Goal: Task Accomplishment & Management: Complete application form

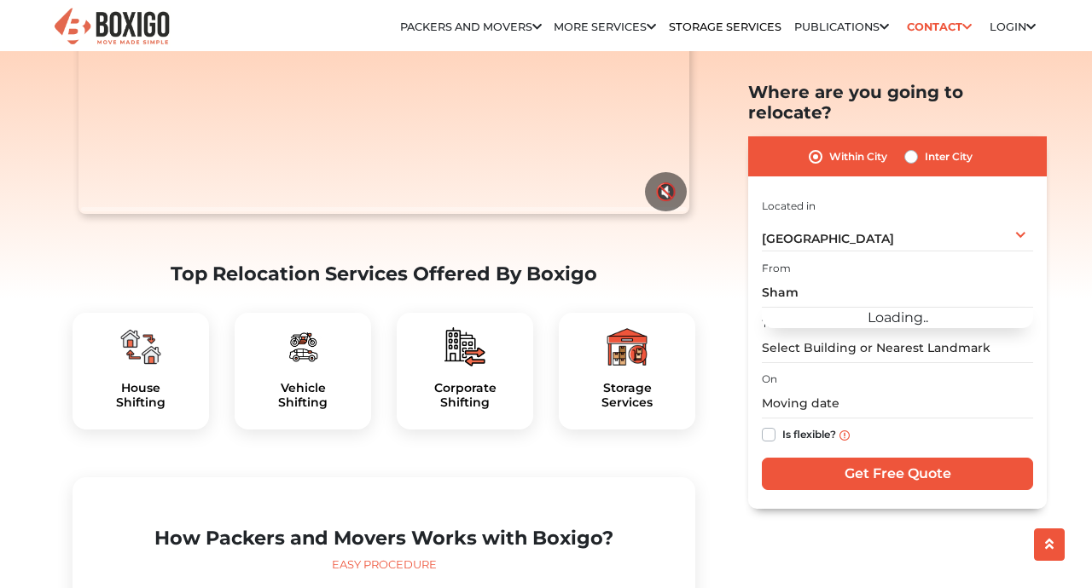
click at [859, 278] on input "Sham" at bounding box center [897, 293] width 271 height 30
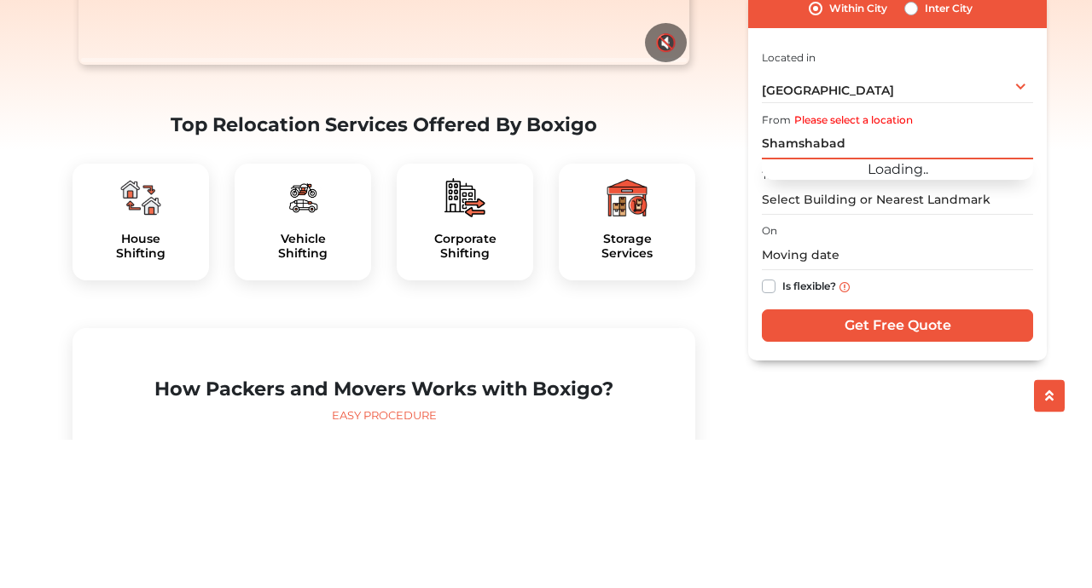
click at [928, 278] on input "Shamshabad" at bounding box center [897, 293] width 271 height 30
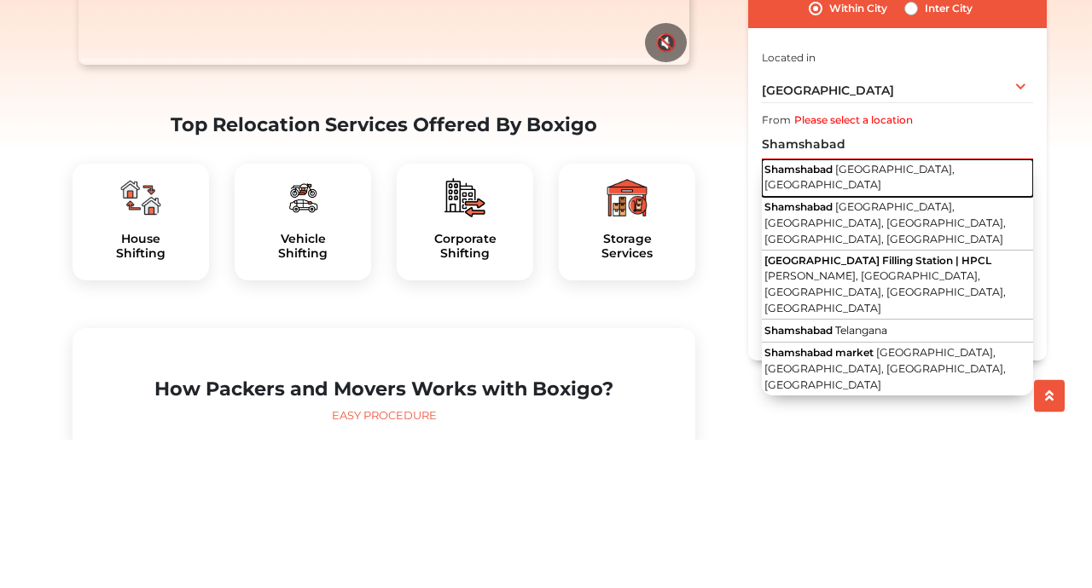
click at [935, 311] on span "[GEOGRAPHIC_DATA], [GEOGRAPHIC_DATA]" at bounding box center [859, 325] width 190 height 29
type input "Shamshabad, [GEOGRAPHIC_DATA], [GEOGRAPHIC_DATA]"
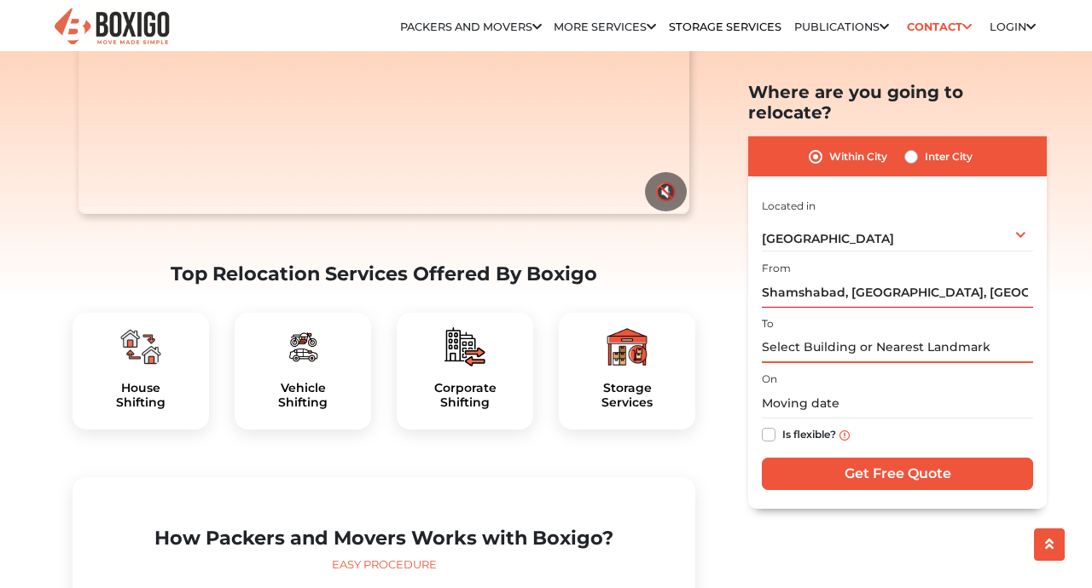
click at [926, 333] on input "text" at bounding box center [897, 348] width 271 height 30
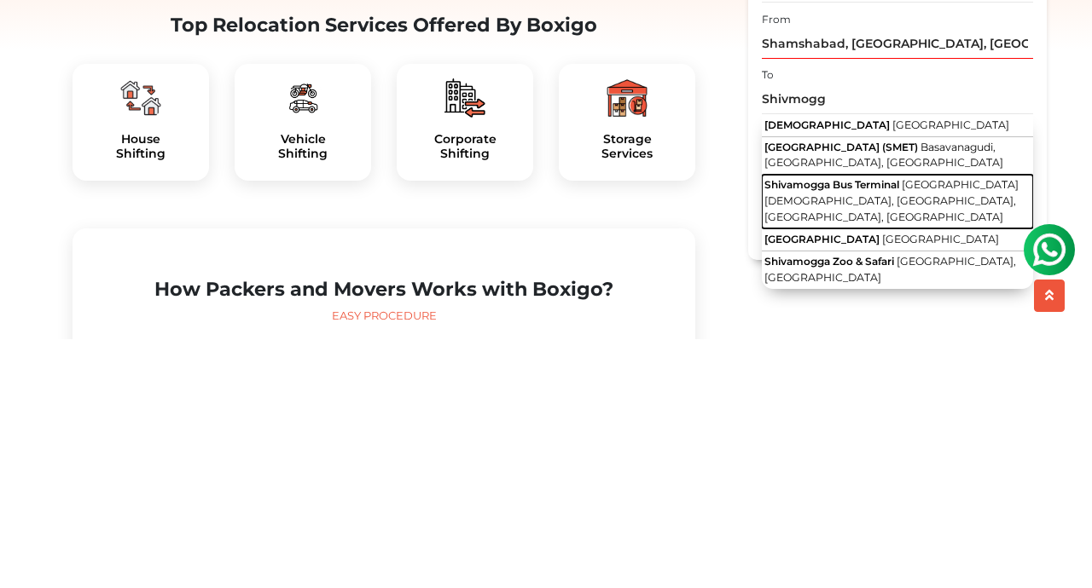
click at [930, 428] on span "[GEOGRAPHIC_DATA][DEMOGRAPHIC_DATA], [GEOGRAPHIC_DATA], [GEOGRAPHIC_DATA], [GEO…" at bounding box center [891, 450] width 254 height 44
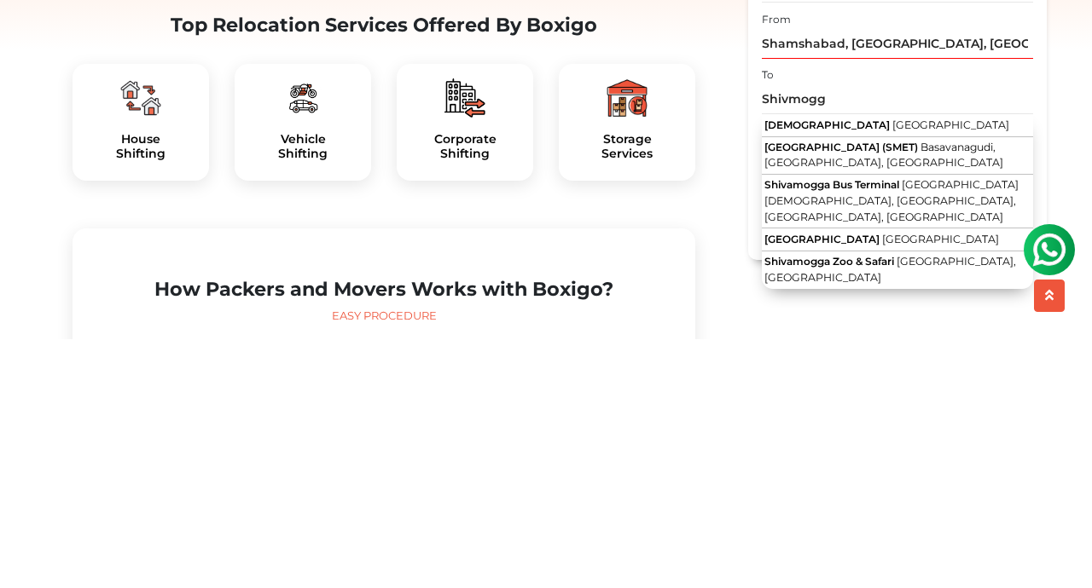
type input "[GEOGRAPHIC_DATA], [GEOGRAPHIC_DATA], [GEOGRAPHIC_DATA], [GEOGRAPHIC_DATA], [GE…"
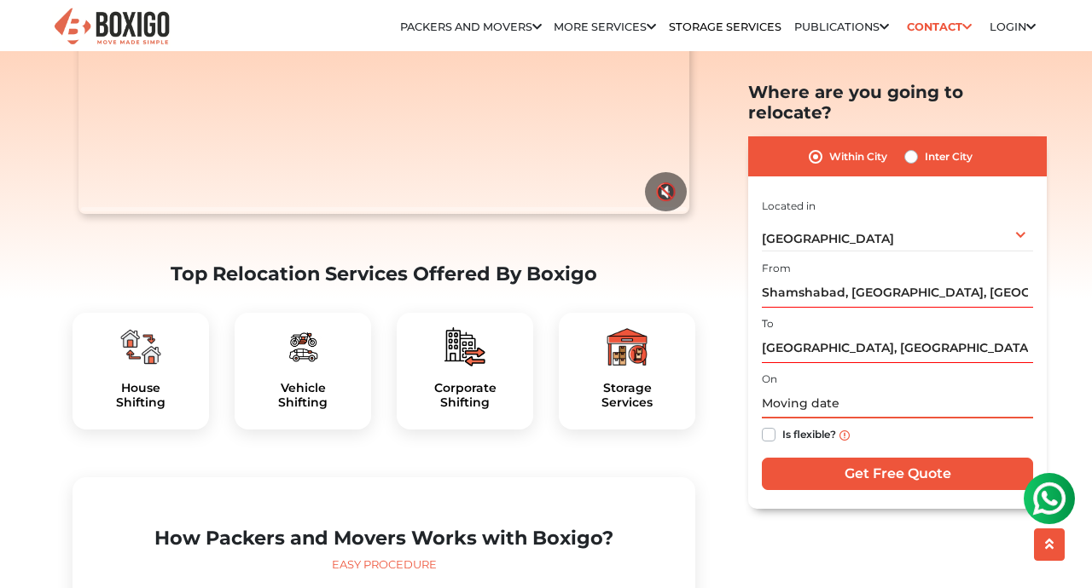
click at [892, 390] on input "text" at bounding box center [897, 405] width 271 height 30
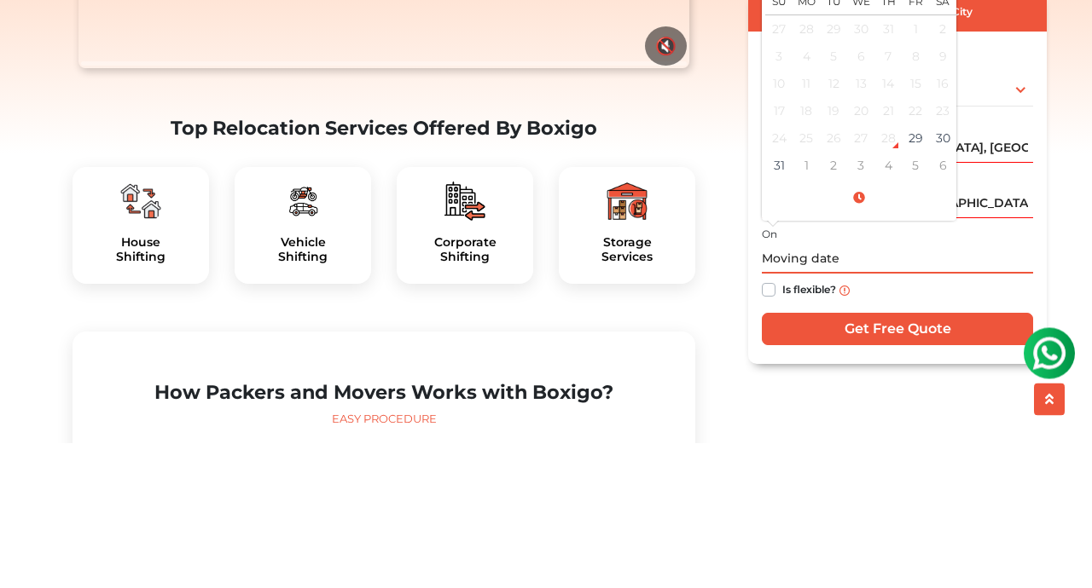
click at [921, 270] on td "29" at bounding box center [914, 283] width 27 height 27
type input "[DATE] 12:18 PM"
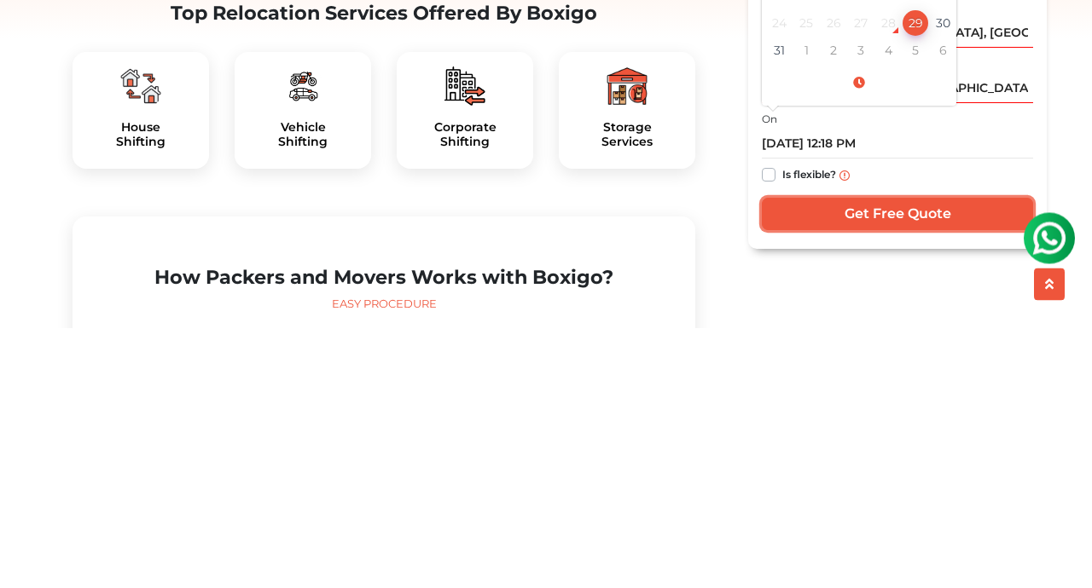
click at [945, 458] on input "Get Free Quote" at bounding box center [897, 474] width 271 height 32
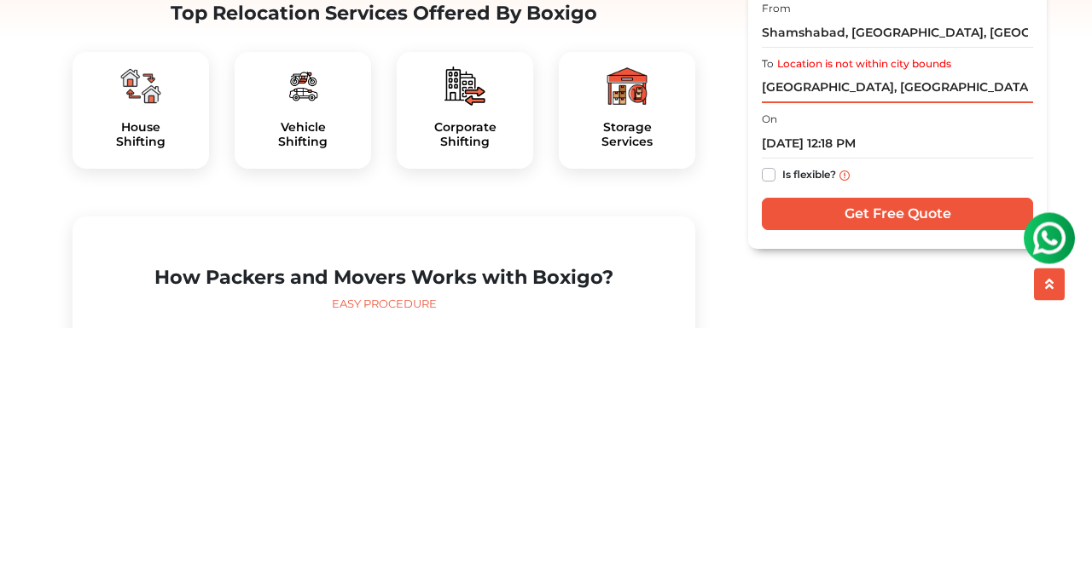
click at [1006, 333] on input "[GEOGRAPHIC_DATA], [GEOGRAPHIC_DATA], [GEOGRAPHIC_DATA], [GEOGRAPHIC_DATA], [GE…" at bounding box center [897, 348] width 271 height 30
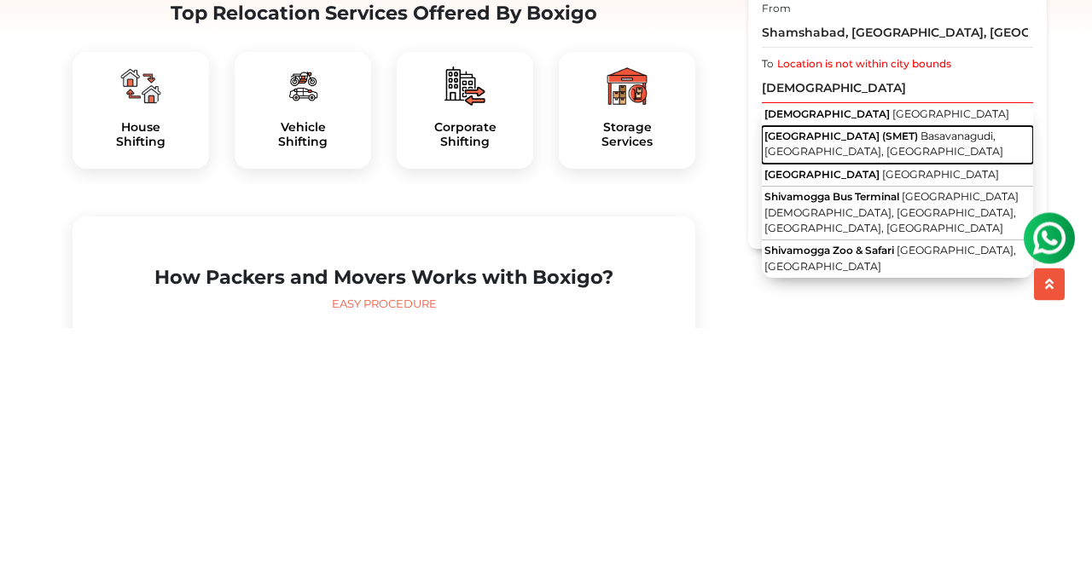
click at [1003, 386] on button "[GEOGRAPHIC_DATA] (SMET) [GEOGRAPHIC_DATA], [GEOGRAPHIC_DATA], [GEOGRAPHIC_DATA]" at bounding box center [897, 405] width 271 height 38
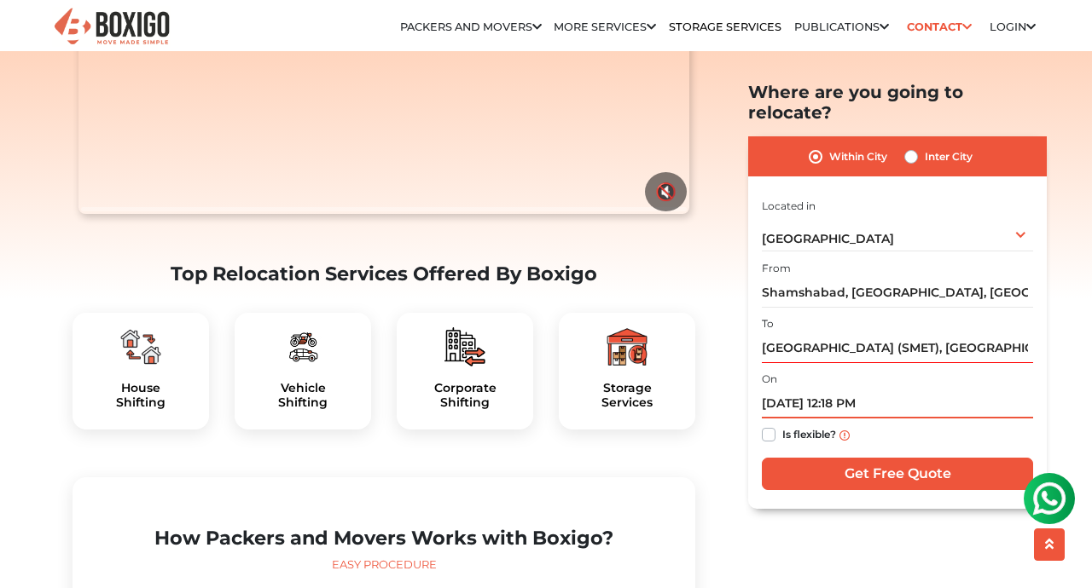
click at [911, 390] on input "[DATE] 12:18 PM" at bounding box center [897, 405] width 271 height 30
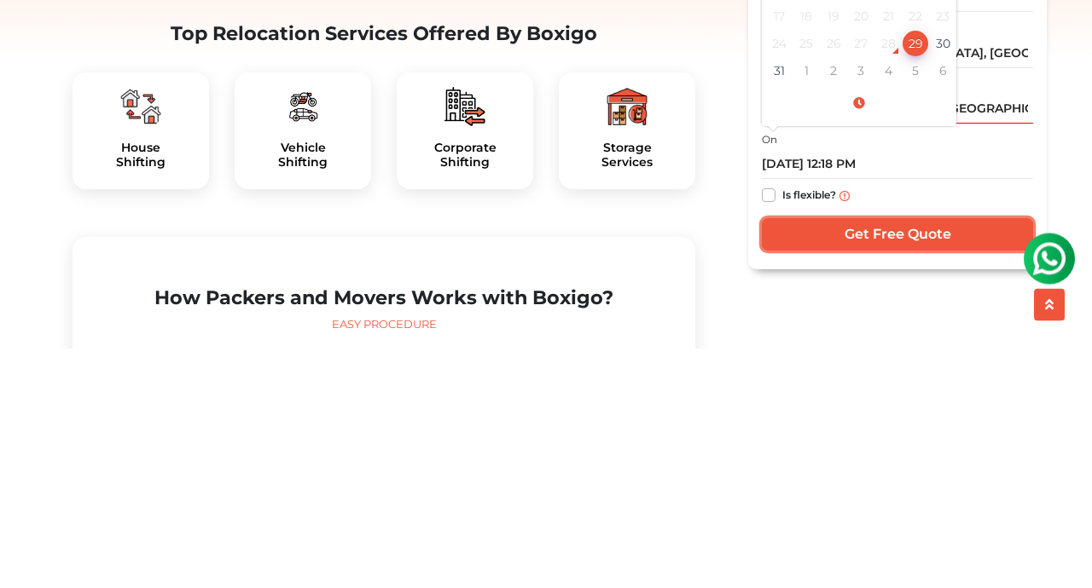
click at [985, 458] on input "Get Free Quote" at bounding box center [897, 474] width 271 height 32
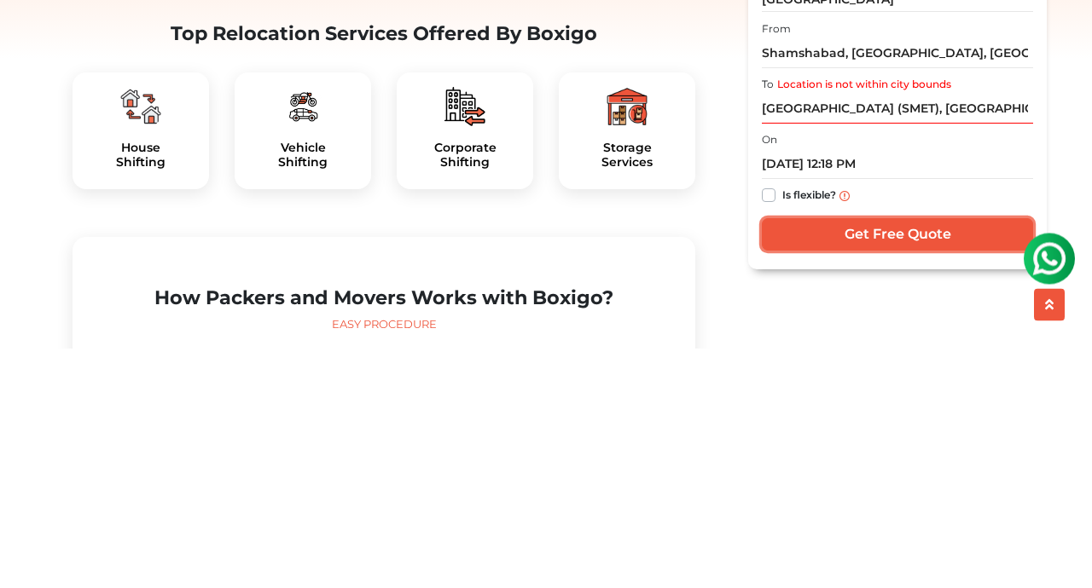
click at [971, 461] on input "Get Free Quote" at bounding box center [897, 474] width 271 height 32
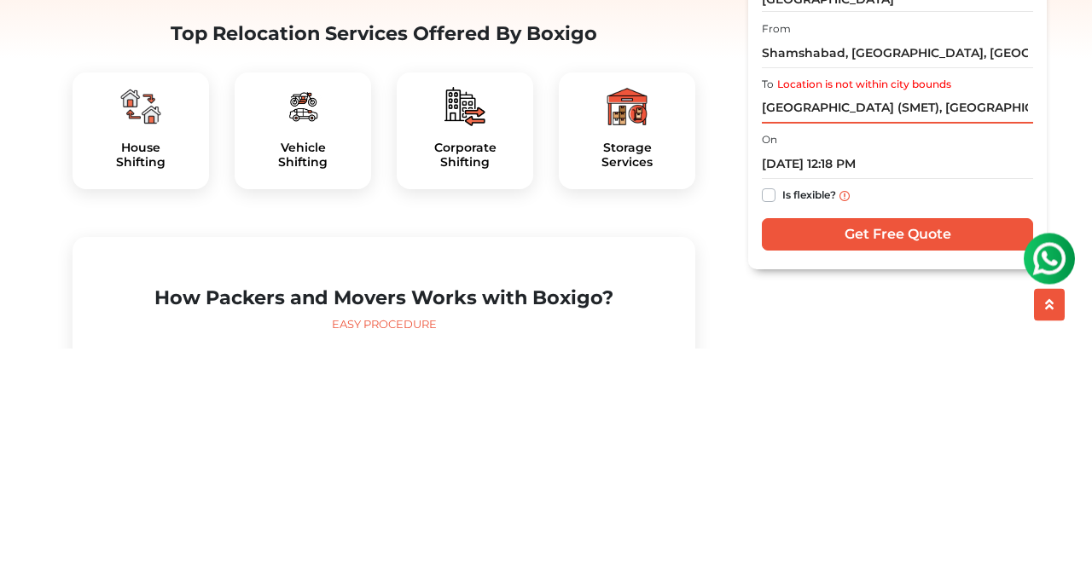
click at [981, 333] on input "[GEOGRAPHIC_DATA] (SMET), [GEOGRAPHIC_DATA], [GEOGRAPHIC_DATA], [GEOGRAPHIC_DAT…" at bounding box center [897, 348] width 271 height 30
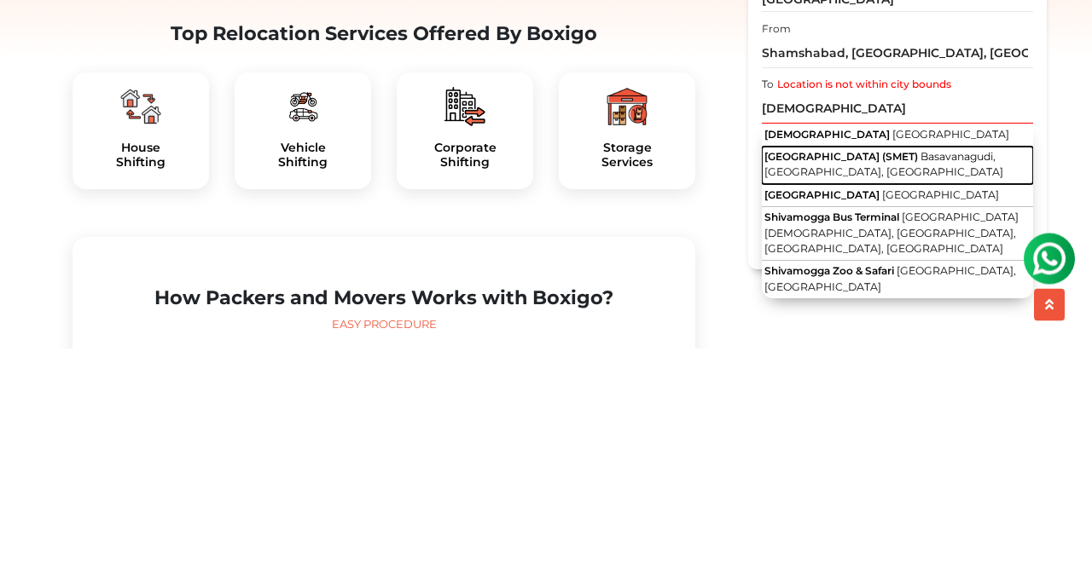
click at [897, 386] on button "[GEOGRAPHIC_DATA] (SMET) [GEOGRAPHIC_DATA], [GEOGRAPHIC_DATA], [GEOGRAPHIC_DATA]" at bounding box center [897, 405] width 271 height 38
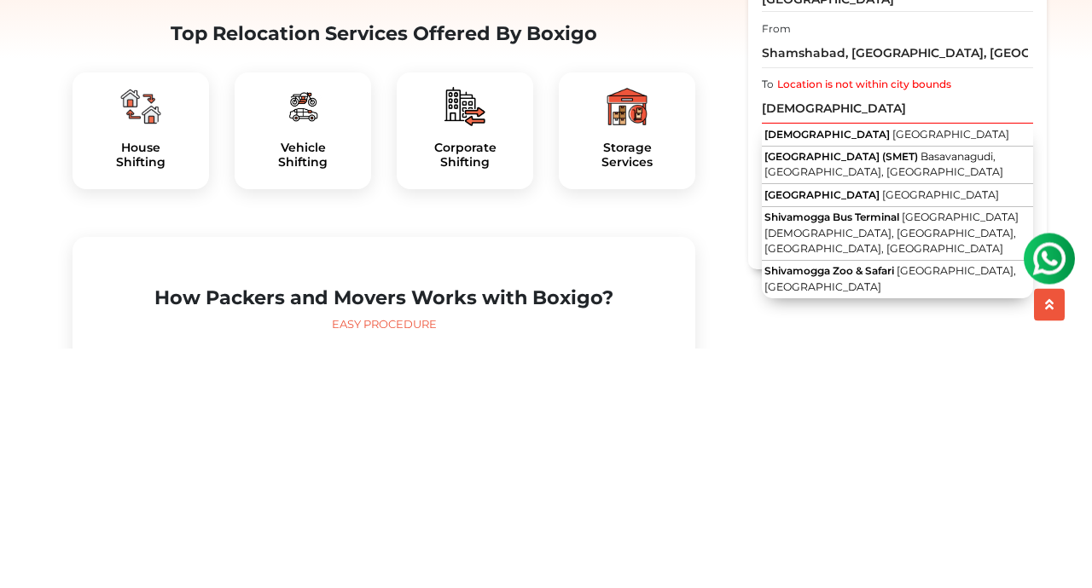
type input "[GEOGRAPHIC_DATA] (SMET), [GEOGRAPHIC_DATA], [GEOGRAPHIC_DATA], [GEOGRAPHIC_DAT…"
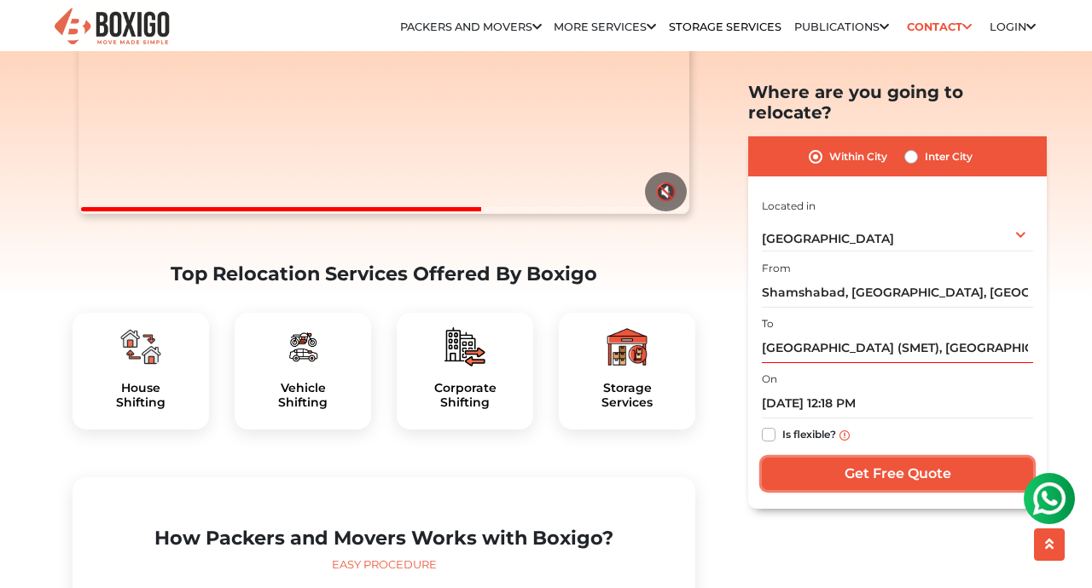
click at [919, 458] on input "Get Free Quote" at bounding box center [897, 474] width 271 height 32
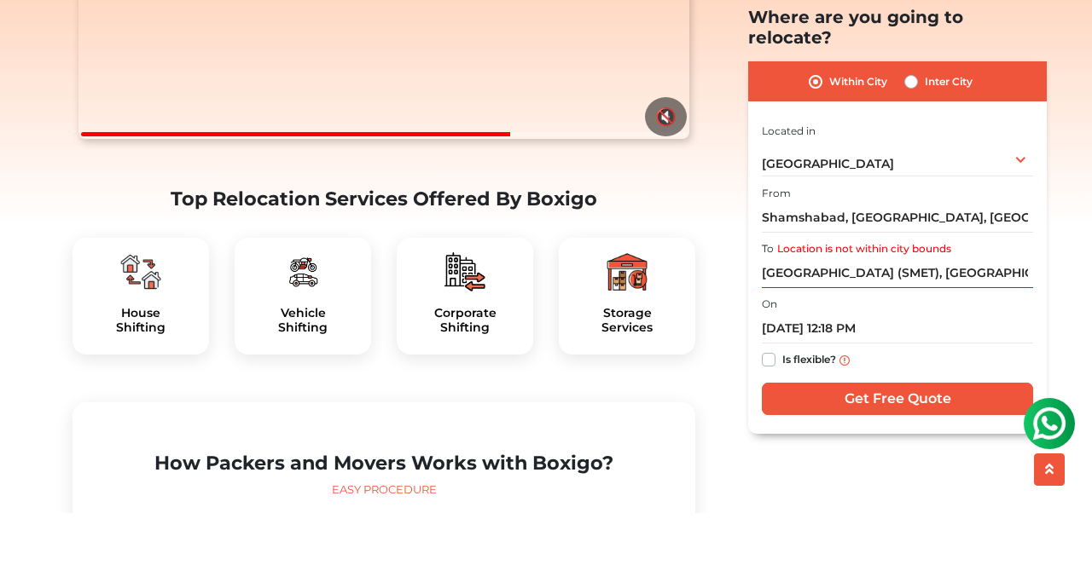
click at [924, 147] on label "Inter City" at bounding box center [948, 157] width 48 height 20
click at [912, 147] on input "Inter City" at bounding box center [911, 155] width 14 height 17
radio input "true"
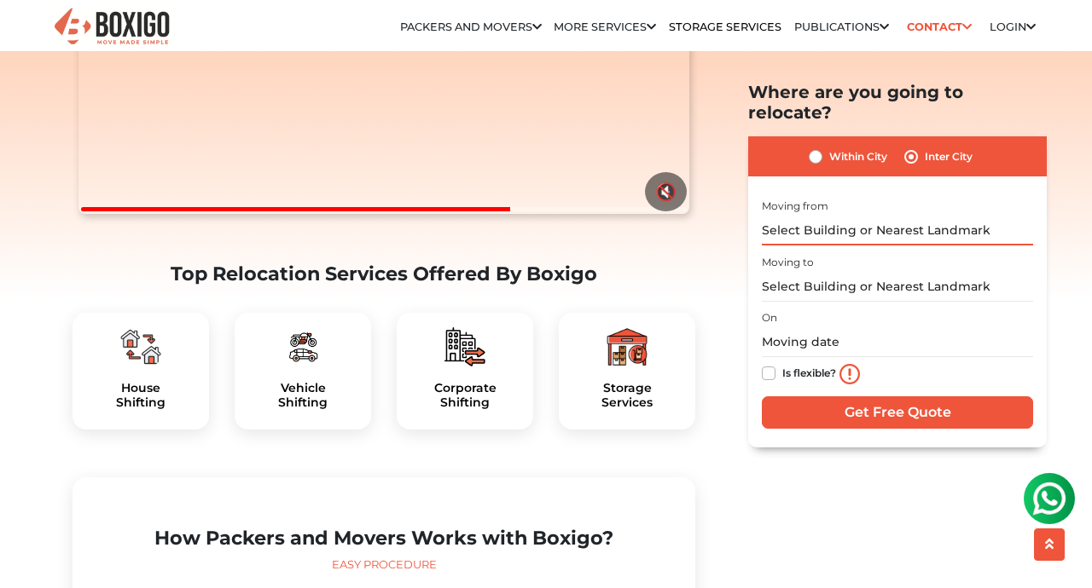
click at [989, 216] on input "text" at bounding box center [897, 231] width 271 height 30
type input "S"
type input "H"
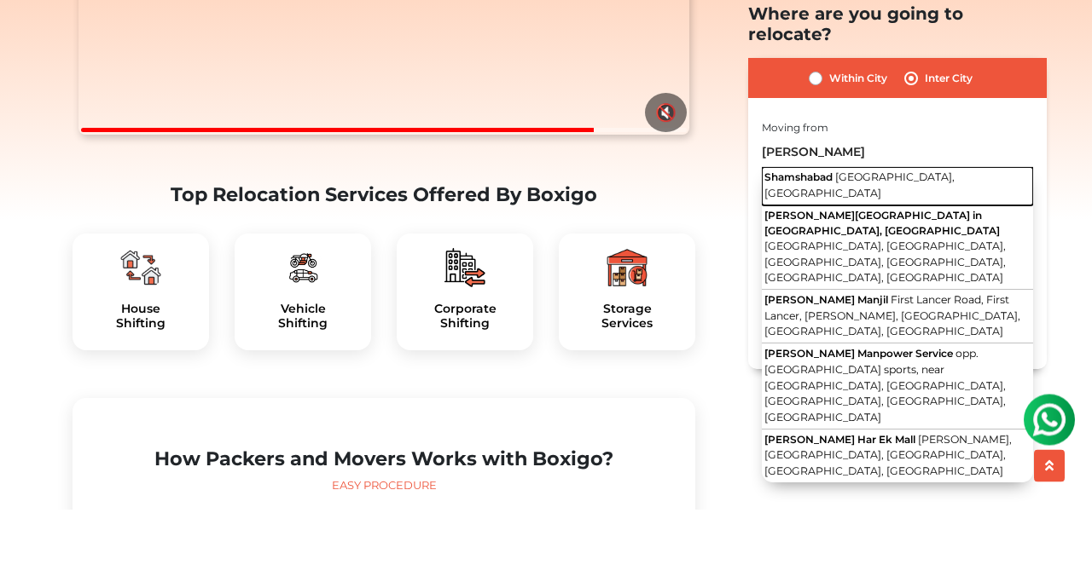
click at [948, 250] on span "[GEOGRAPHIC_DATA], [GEOGRAPHIC_DATA]" at bounding box center [859, 264] width 190 height 29
type input "Shamshabad, [GEOGRAPHIC_DATA], [GEOGRAPHIC_DATA]"
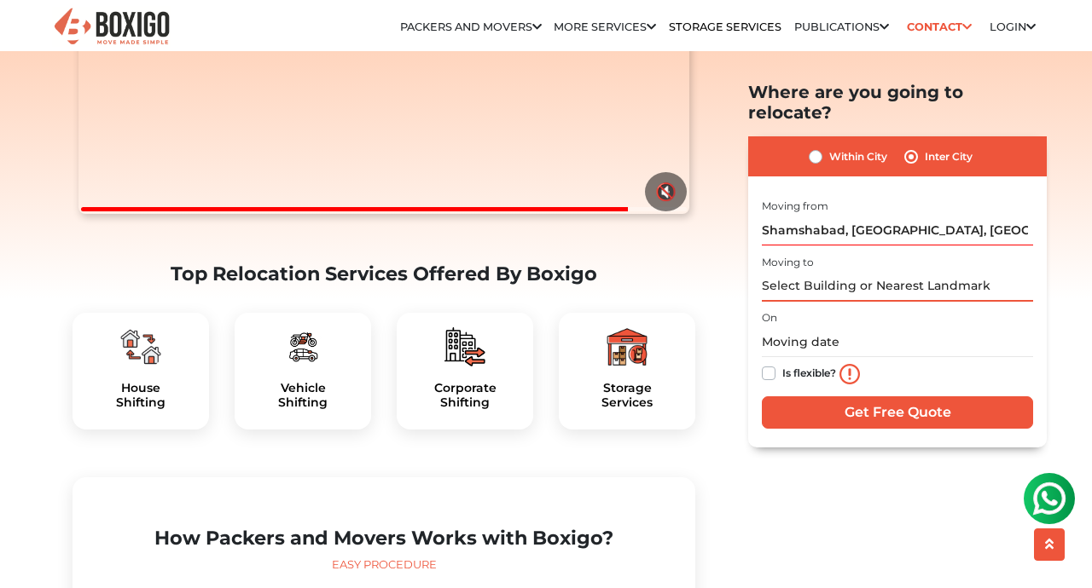
click at [917, 272] on input "text" at bounding box center [897, 287] width 271 height 30
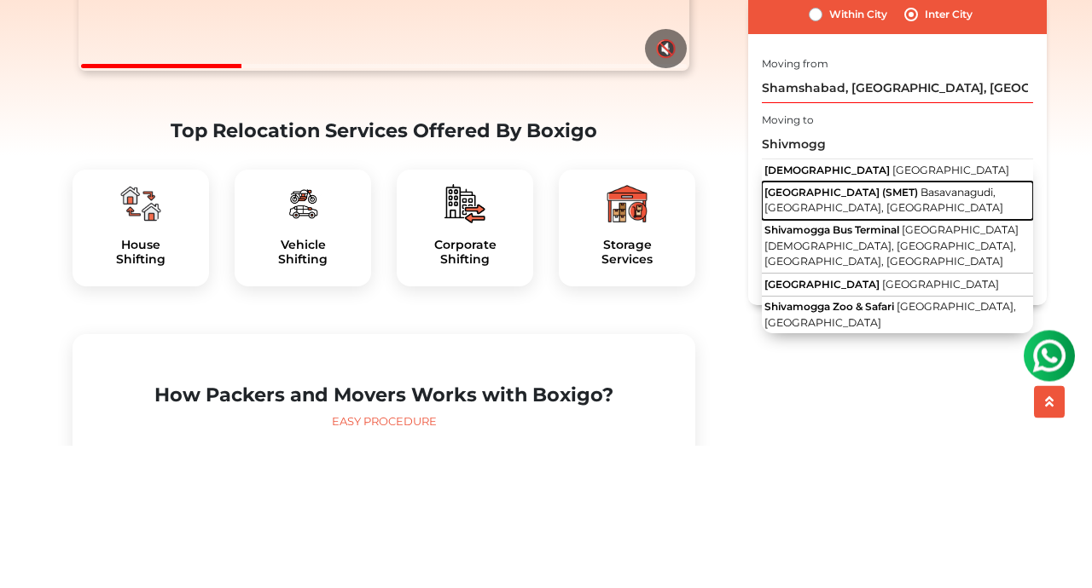
click at [1020, 325] on button "[GEOGRAPHIC_DATA] (SMET) [GEOGRAPHIC_DATA], [GEOGRAPHIC_DATA], [GEOGRAPHIC_DATA]" at bounding box center [897, 344] width 271 height 38
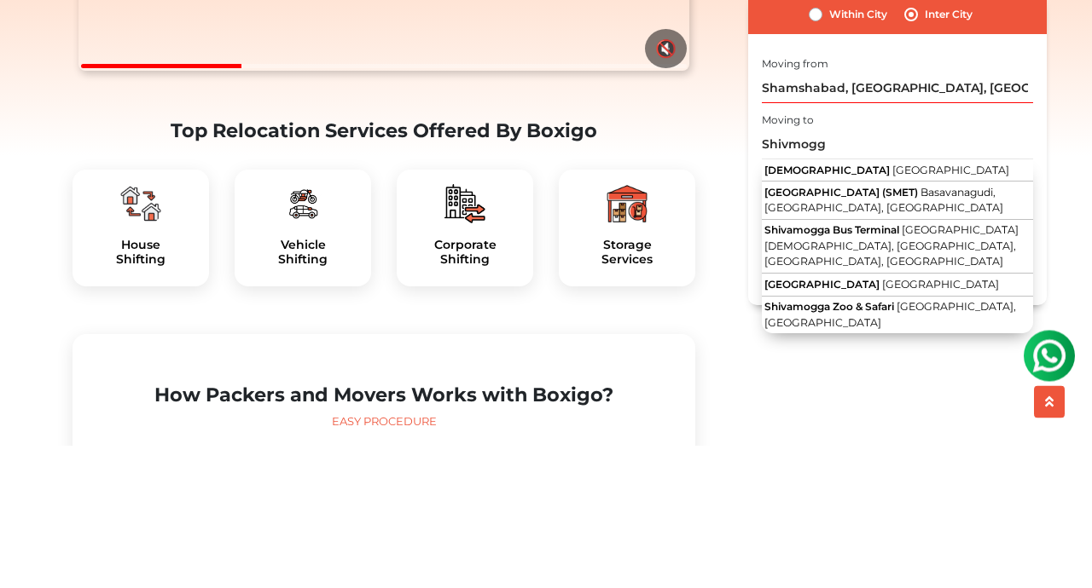
type input "[GEOGRAPHIC_DATA] (SMET), [GEOGRAPHIC_DATA], [GEOGRAPHIC_DATA], [GEOGRAPHIC_DAT…"
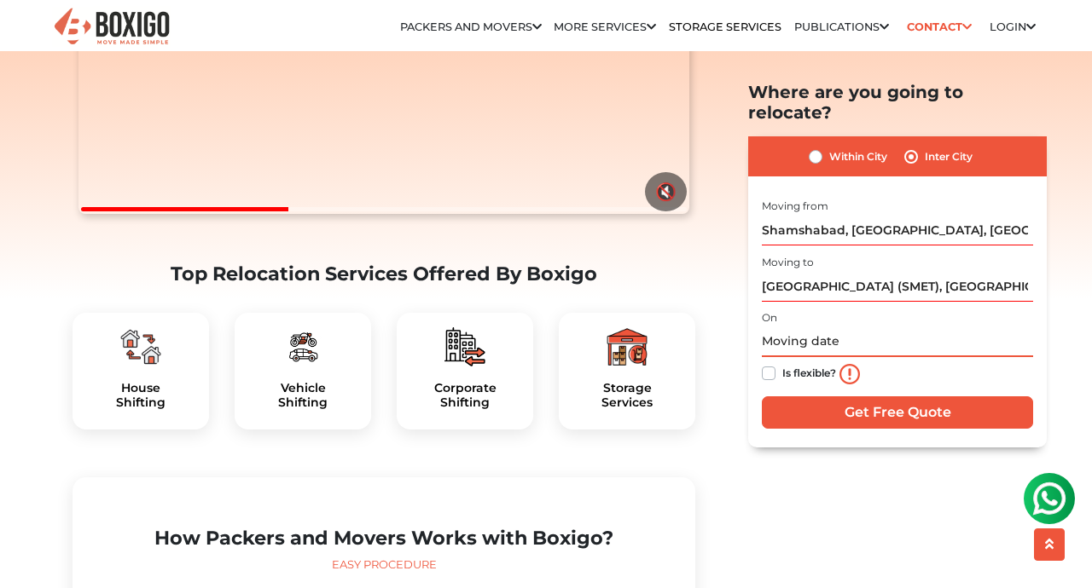
click at [964, 327] on input "text" at bounding box center [897, 342] width 271 height 30
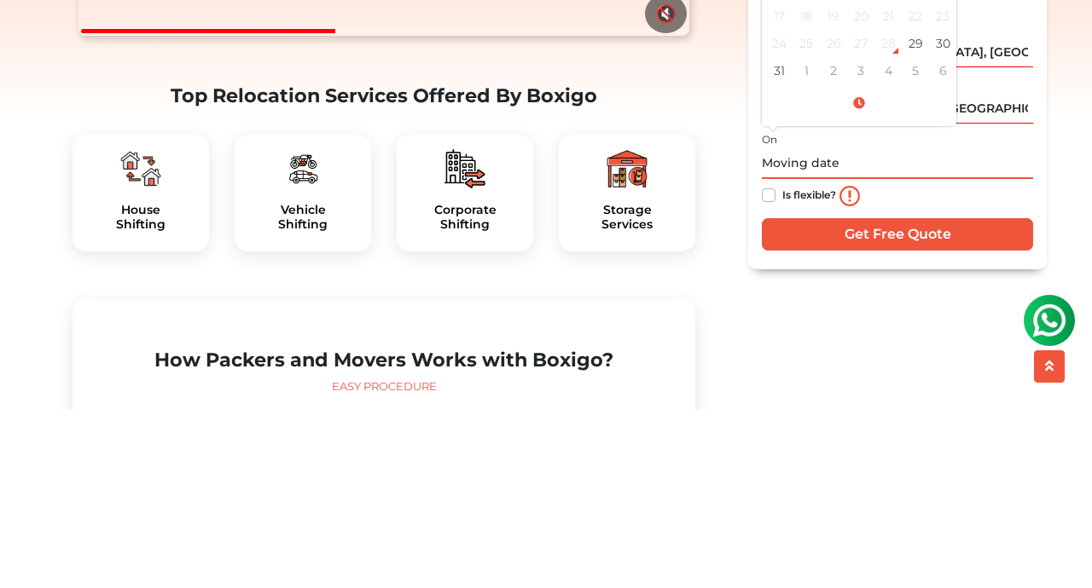
click at [912, 213] on td "29" at bounding box center [914, 221] width 27 height 27
type input "[DATE] 12:18 PM"
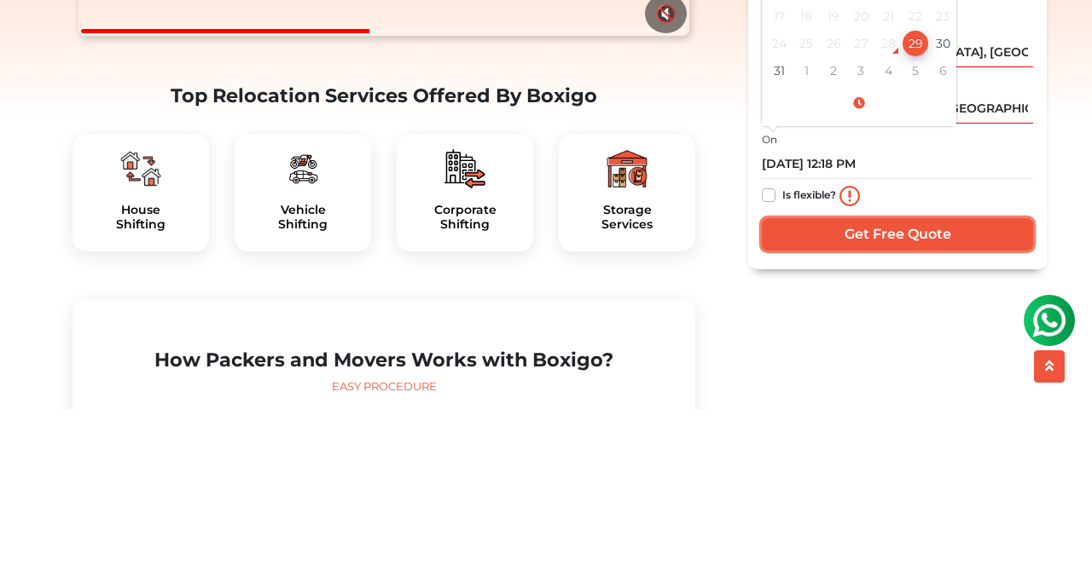
click at [959, 397] on input "Get Free Quote" at bounding box center [897, 413] width 271 height 32
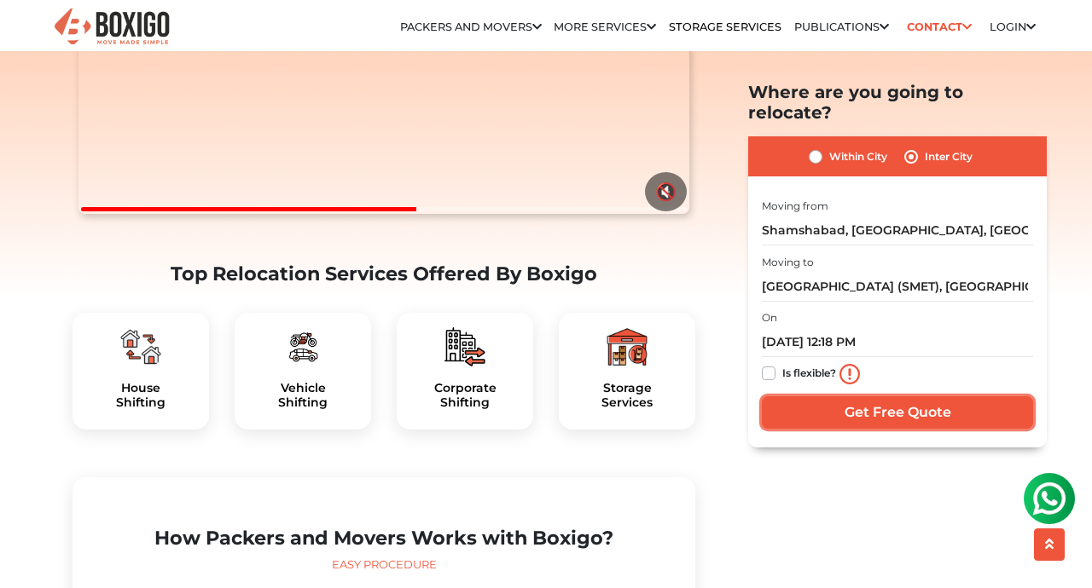
click at [973, 397] on input "Get Free Quote" at bounding box center [897, 413] width 271 height 32
